Goal: Task Accomplishment & Management: Complete application form

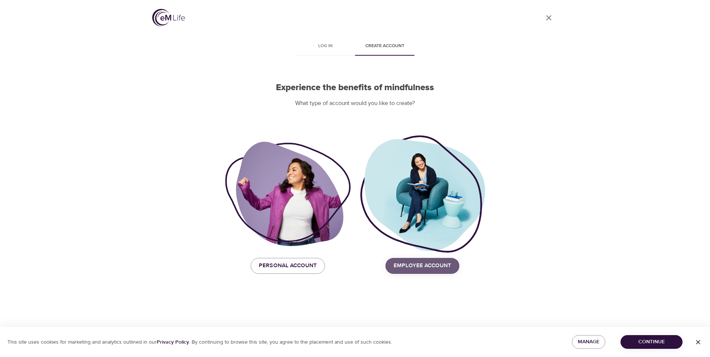
click at [441, 267] on span "Employee Account" at bounding box center [423, 266] width 58 height 10
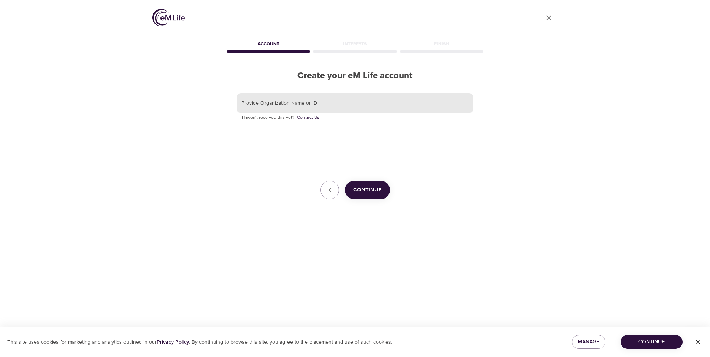
click at [340, 103] on input "text" at bounding box center [355, 103] width 236 height 20
click at [358, 190] on span "Continue" at bounding box center [367, 190] width 29 height 10
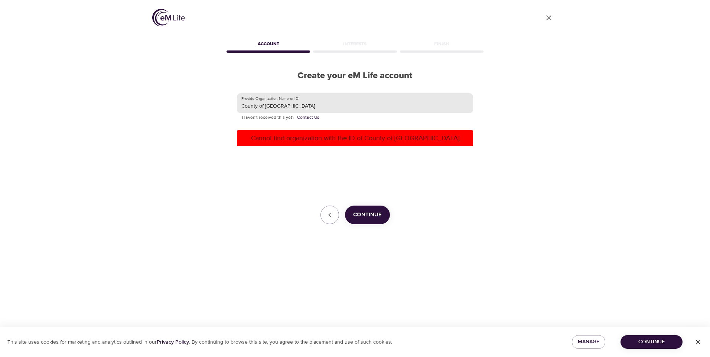
click at [275, 102] on input "County of [GEOGRAPHIC_DATA]" at bounding box center [355, 103] width 236 height 20
type input "[GEOGRAPHIC_DATA]"
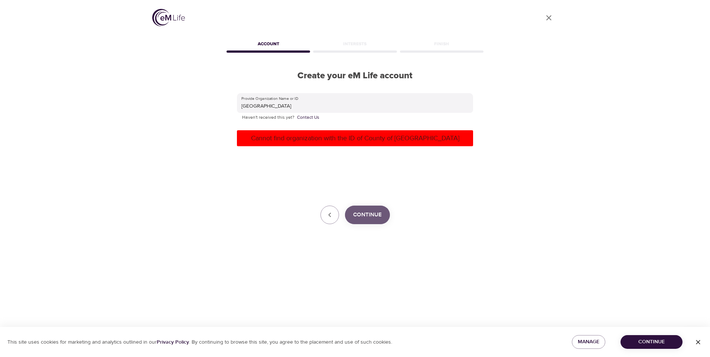
click at [366, 211] on span "Continue" at bounding box center [367, 215] width 29 height 10
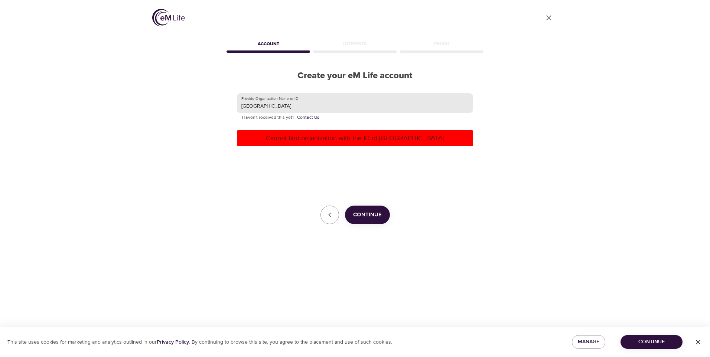
click at [340, 103] on input "[GEOGRAPHIC_DATA]" at bounding box center [355, 103] width 236 height 20
